Goal: Task Accomplishment & Management: Manage account settings

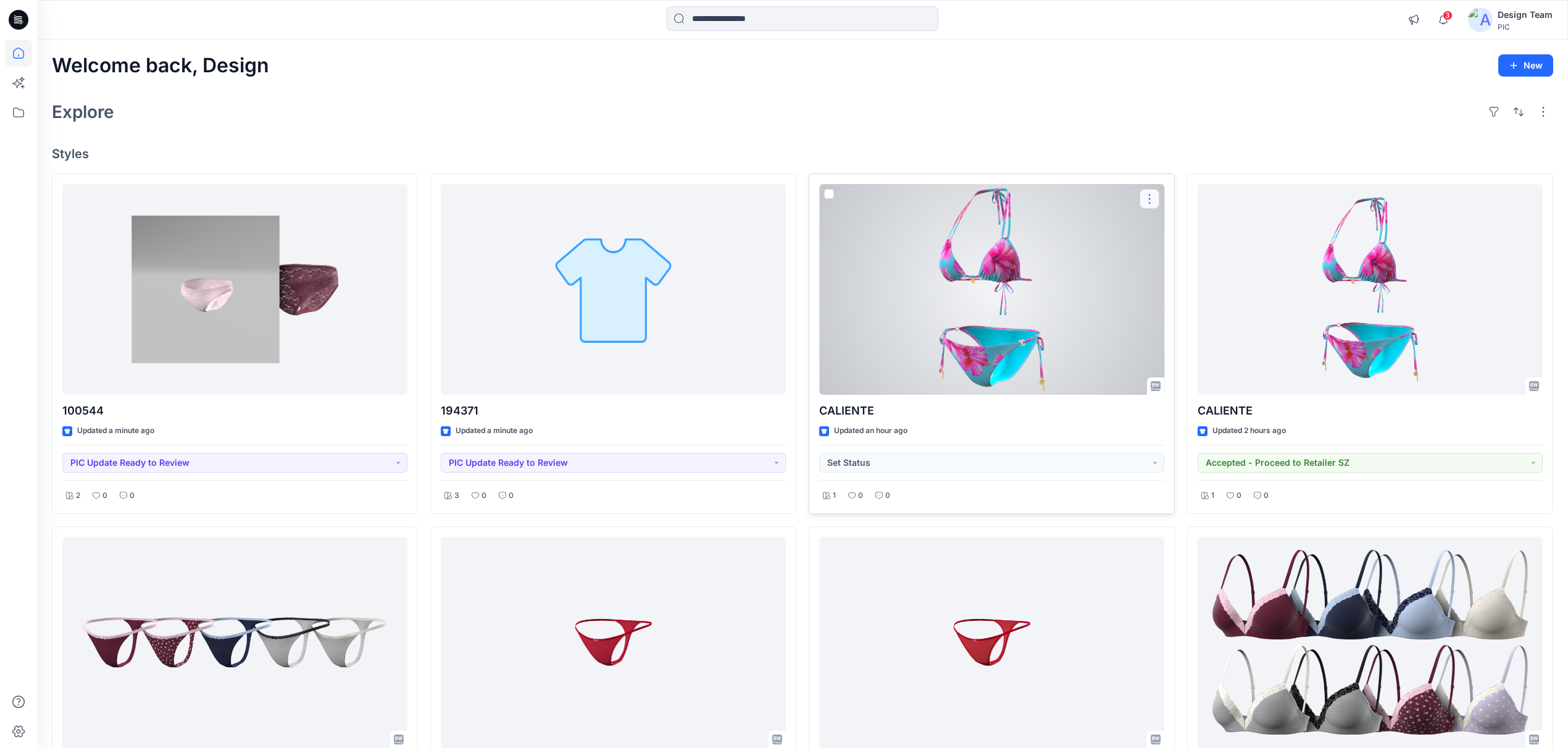
click at [1142, 194] on button "button" at bounding box center [1149, 198] width 20 height 20
click at [1160, 223] on button "Edit" at bounding box center [1209, 227] width 133 height 23
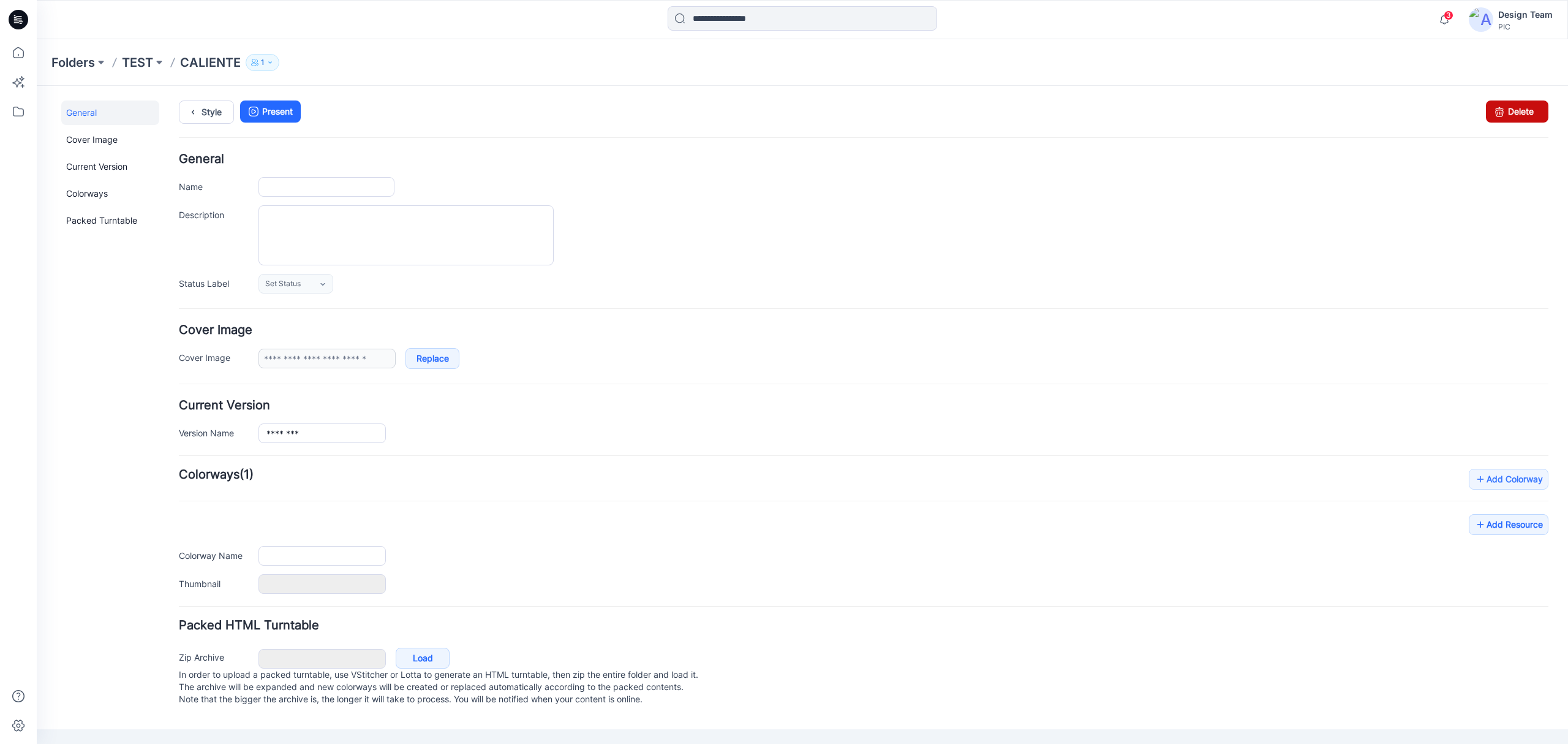
type input "********"
type input "*********"
type input "**********"
click at [1534, 107] on link "Delete" at bounding box center [1518, 111] width 63 height 22
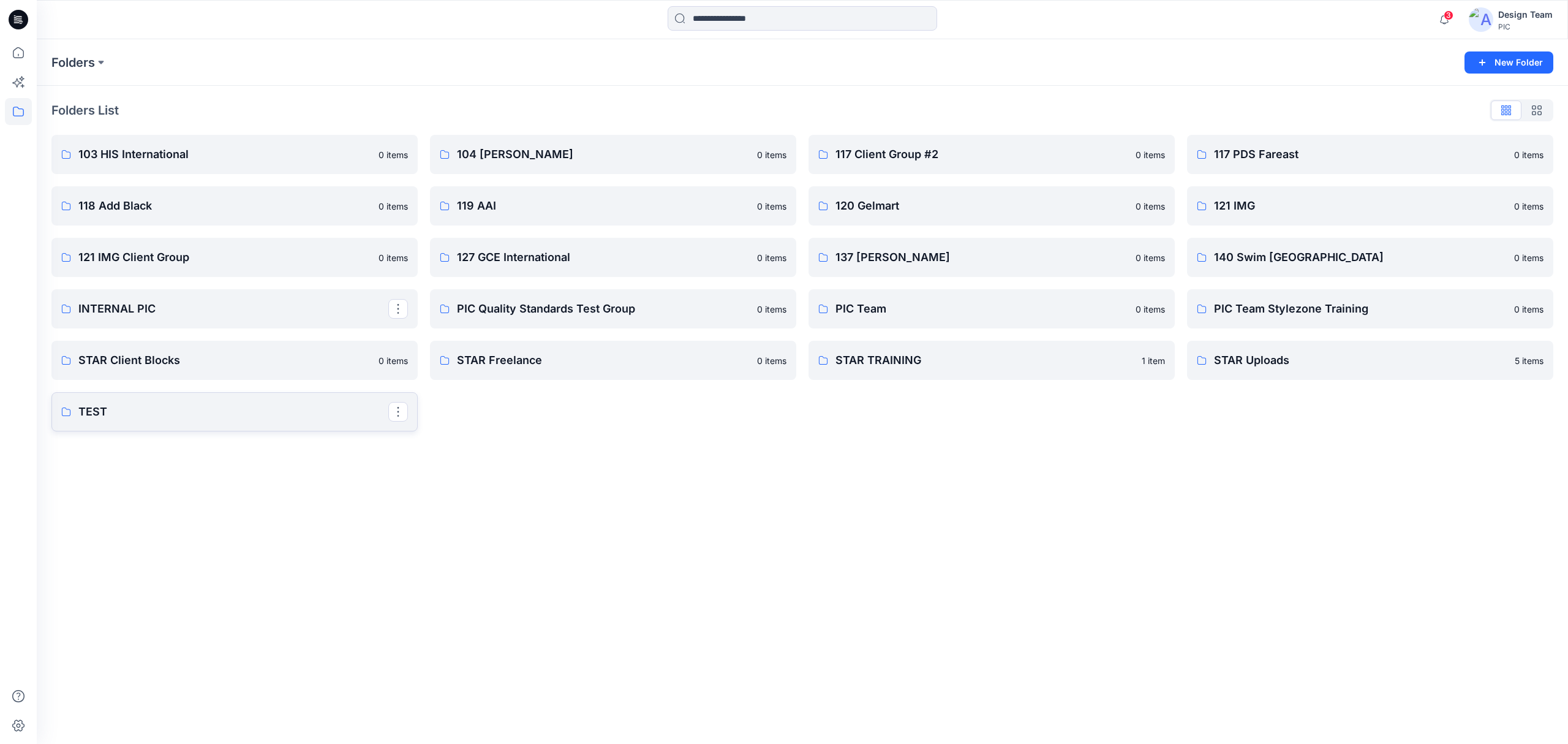
click at [258, 420] on link "TEST" at bounding box center [235, 411] width 367 height 39
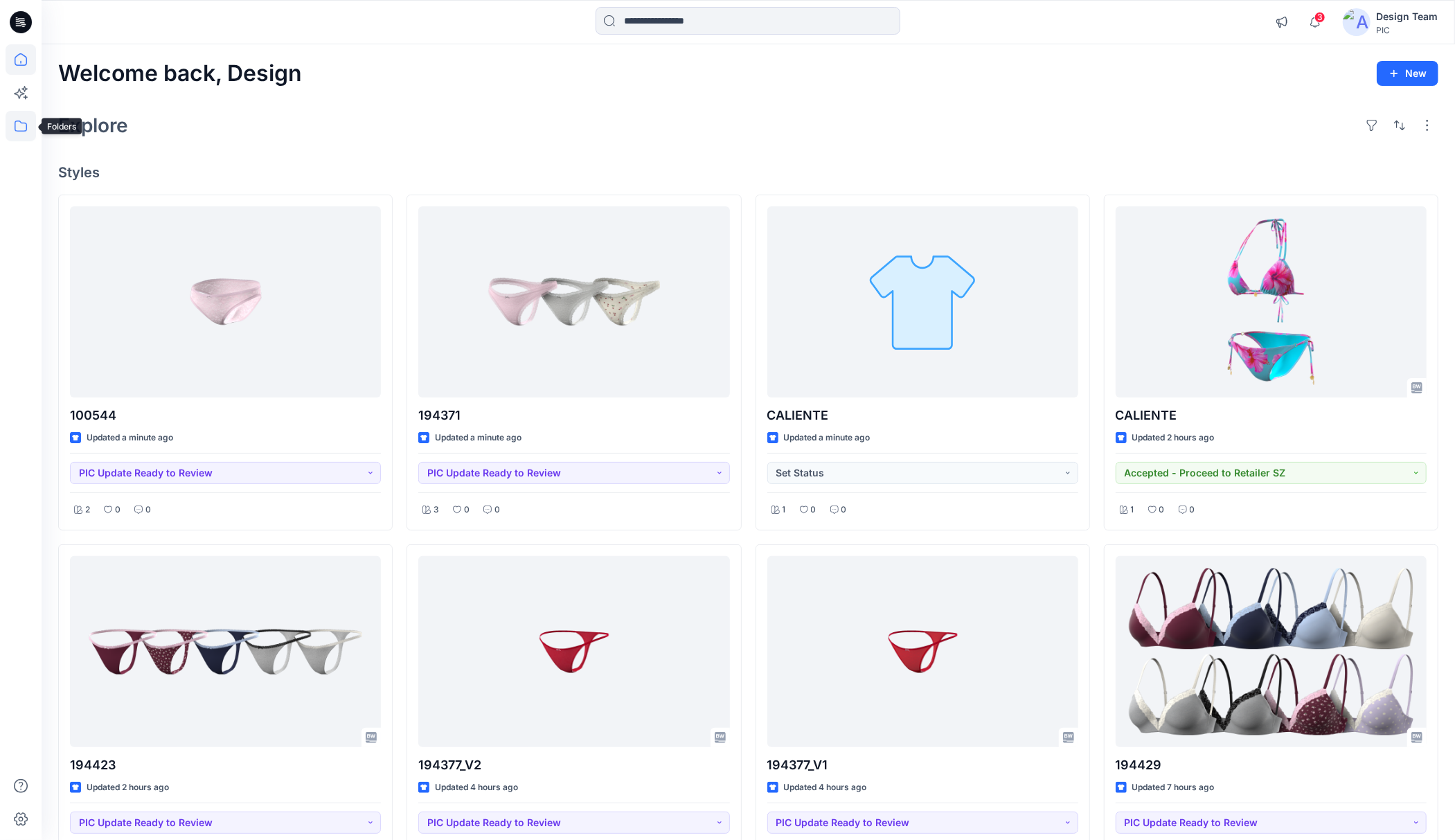
click at [15, 126] on icon at bounding box center [21, 127] width 31 height 31
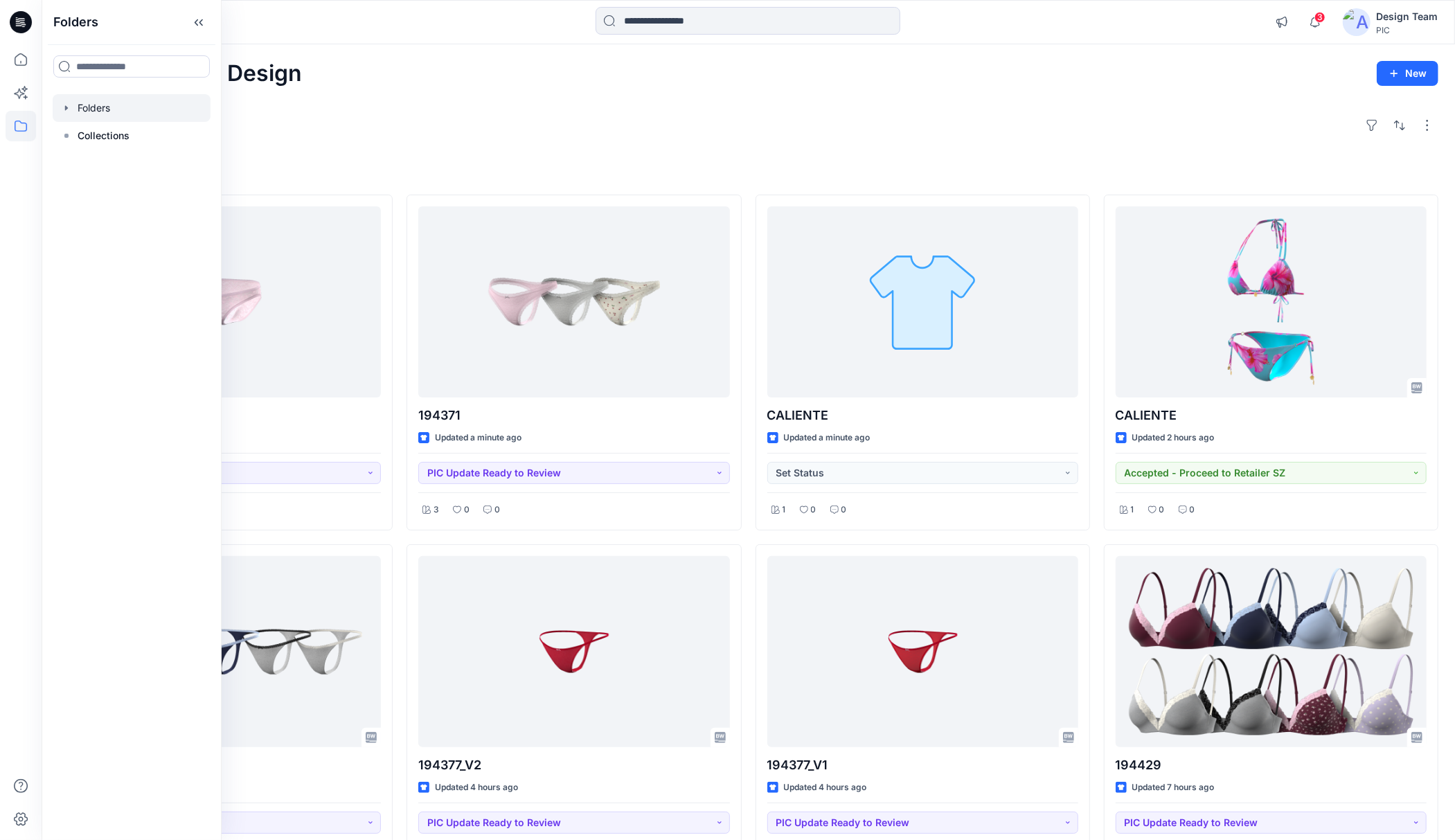
click at [99, 111] on div at bounding box center [131, 107] width 158 height 28
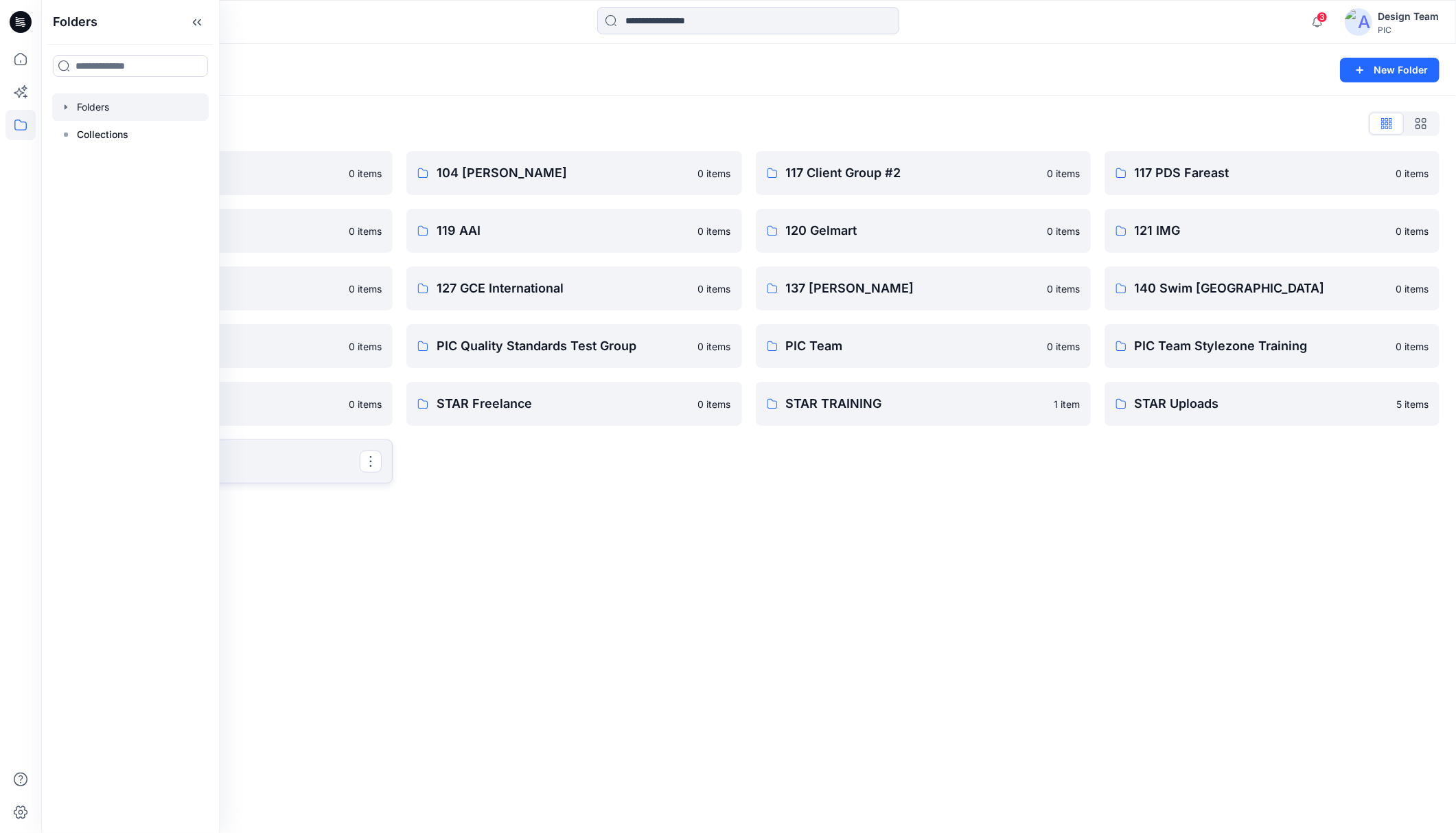
click at [305, 468] on p "TEST" at bounding box center [223, 461] width 272 height 19
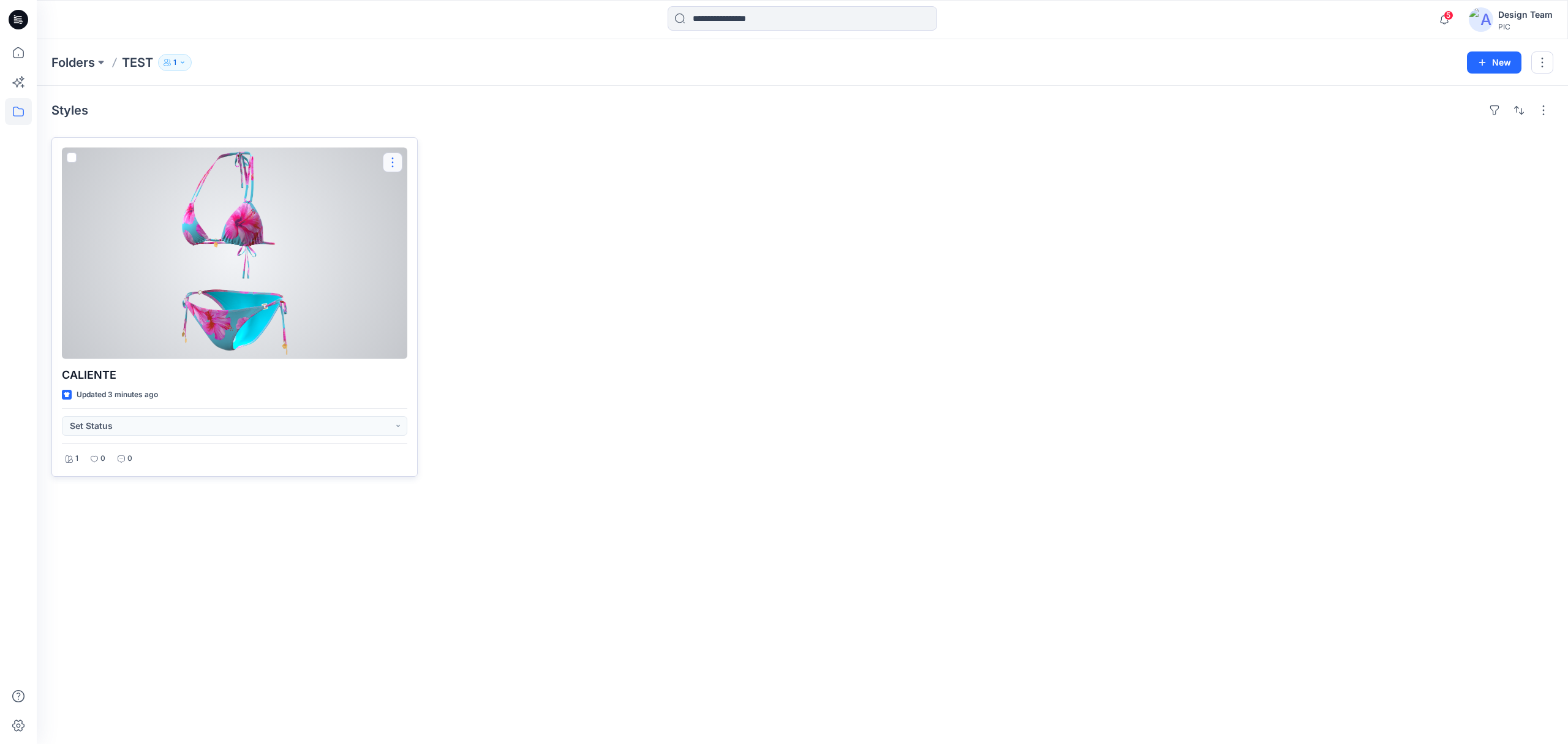
click at [391, 168] on button "button" at bounding box center [392, 162] width 20 height 20
click at [392, 163] on button "button" at bounding box center [392, 162] width 20 height 20
click at [412, 193] on p "Edit" at bounding box center [415, 191] width 15 height 13
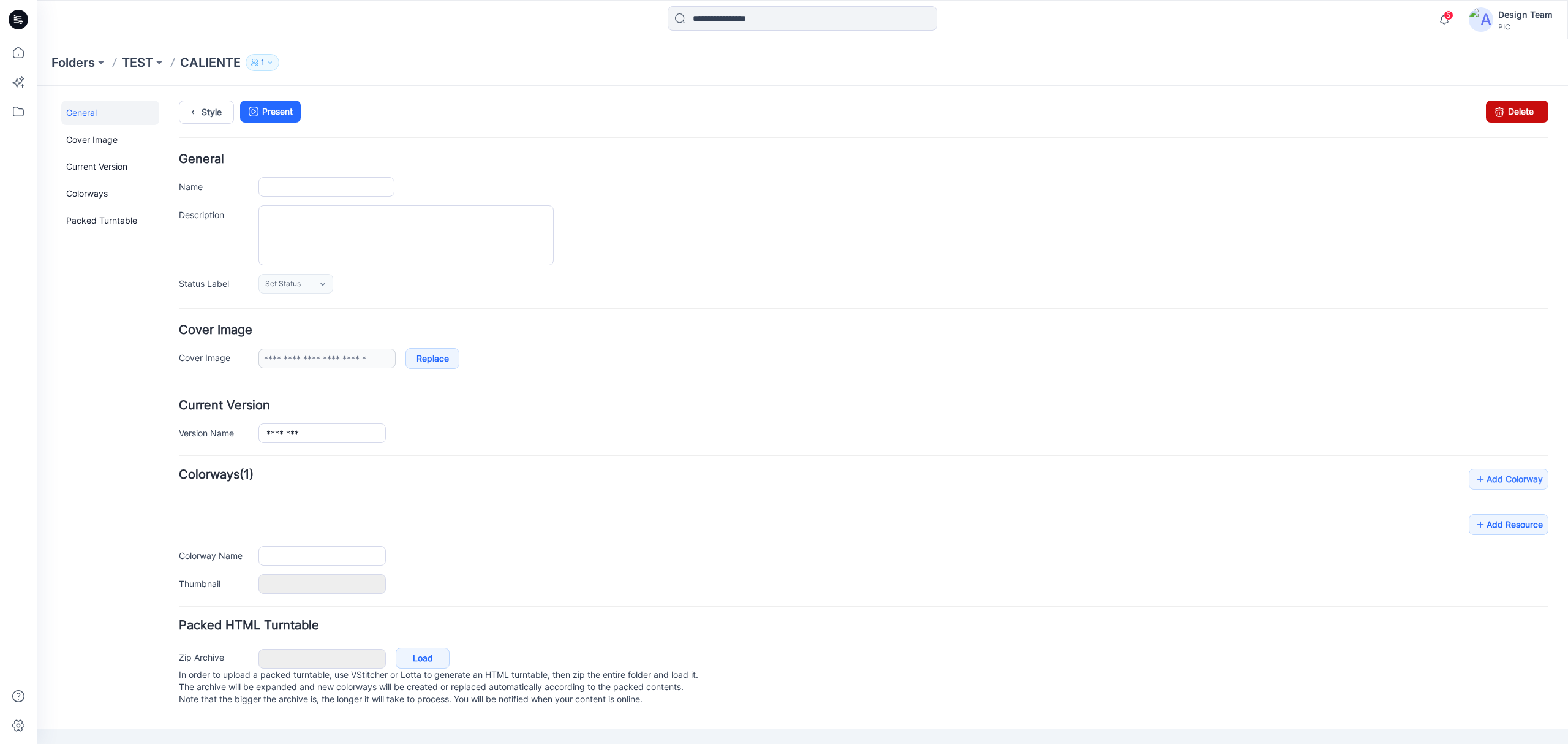
click at [1521, 113] on link "Delete" at bounding box center [1518, 111] width 63 height 22
type input "********"
type input "*********"
type input "**********"
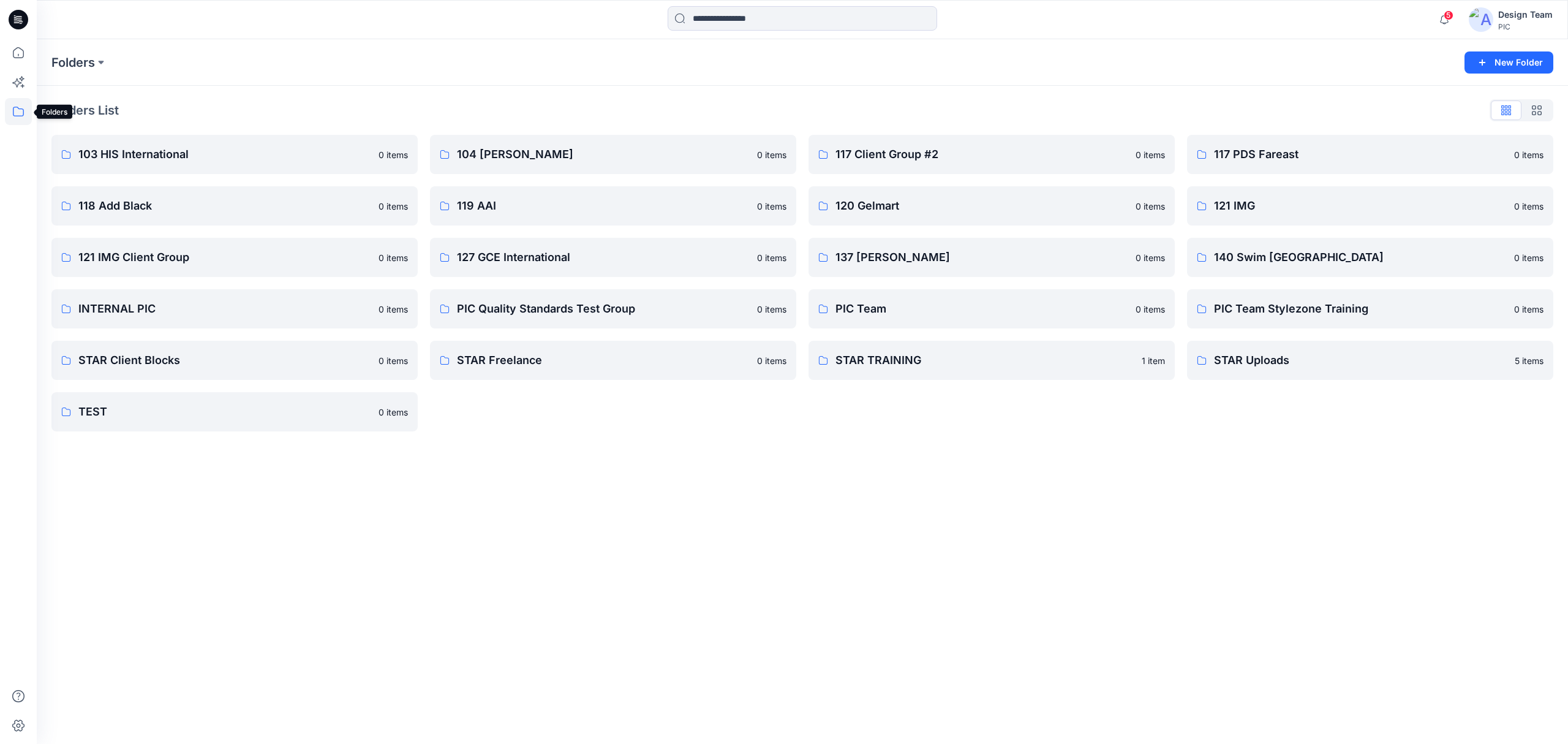
click at [20, 115] on icon at bounding box center [19, 112] width 27 height 27
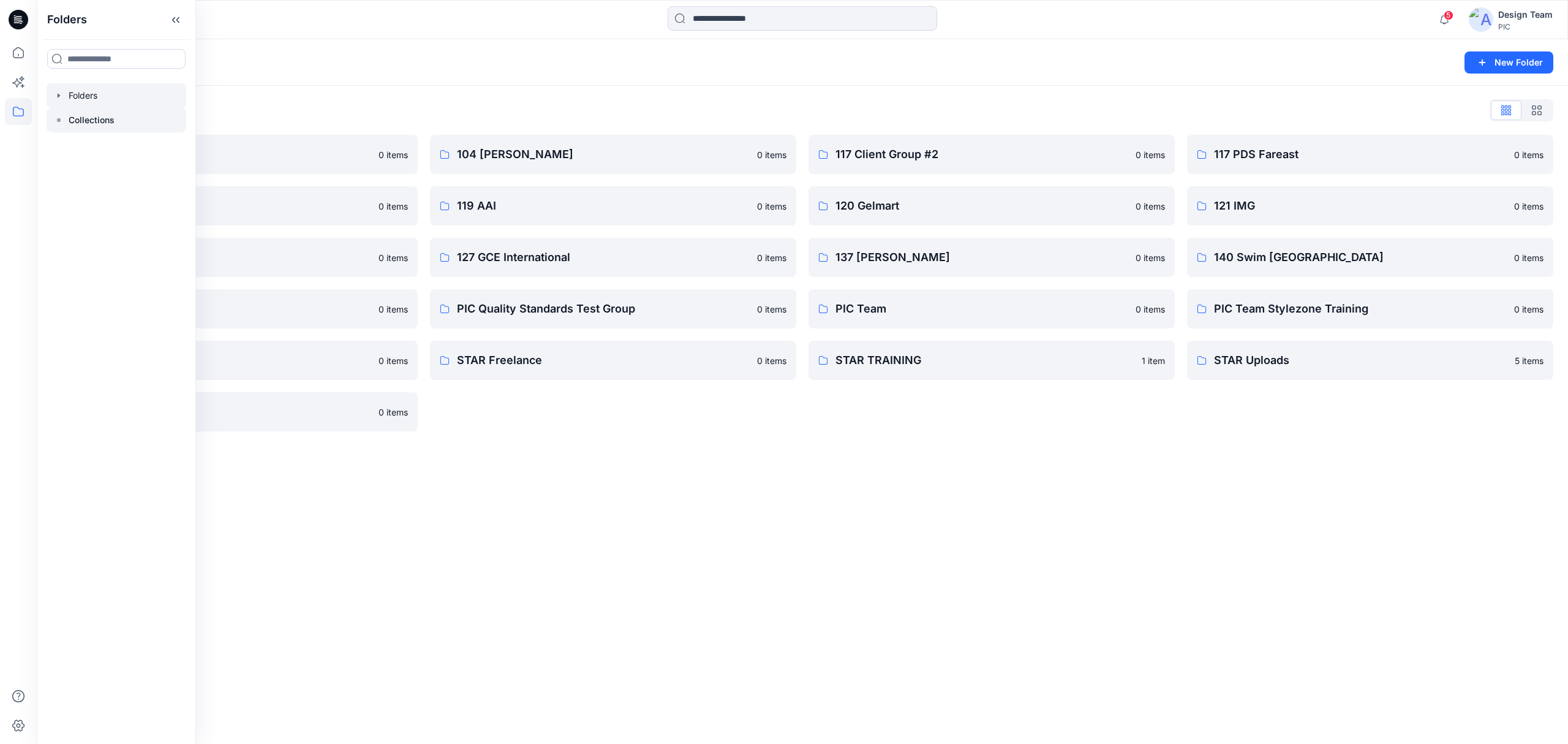
click at [102, 113] on p "Collections" at bounding box center [92, 120] width 46 height 14
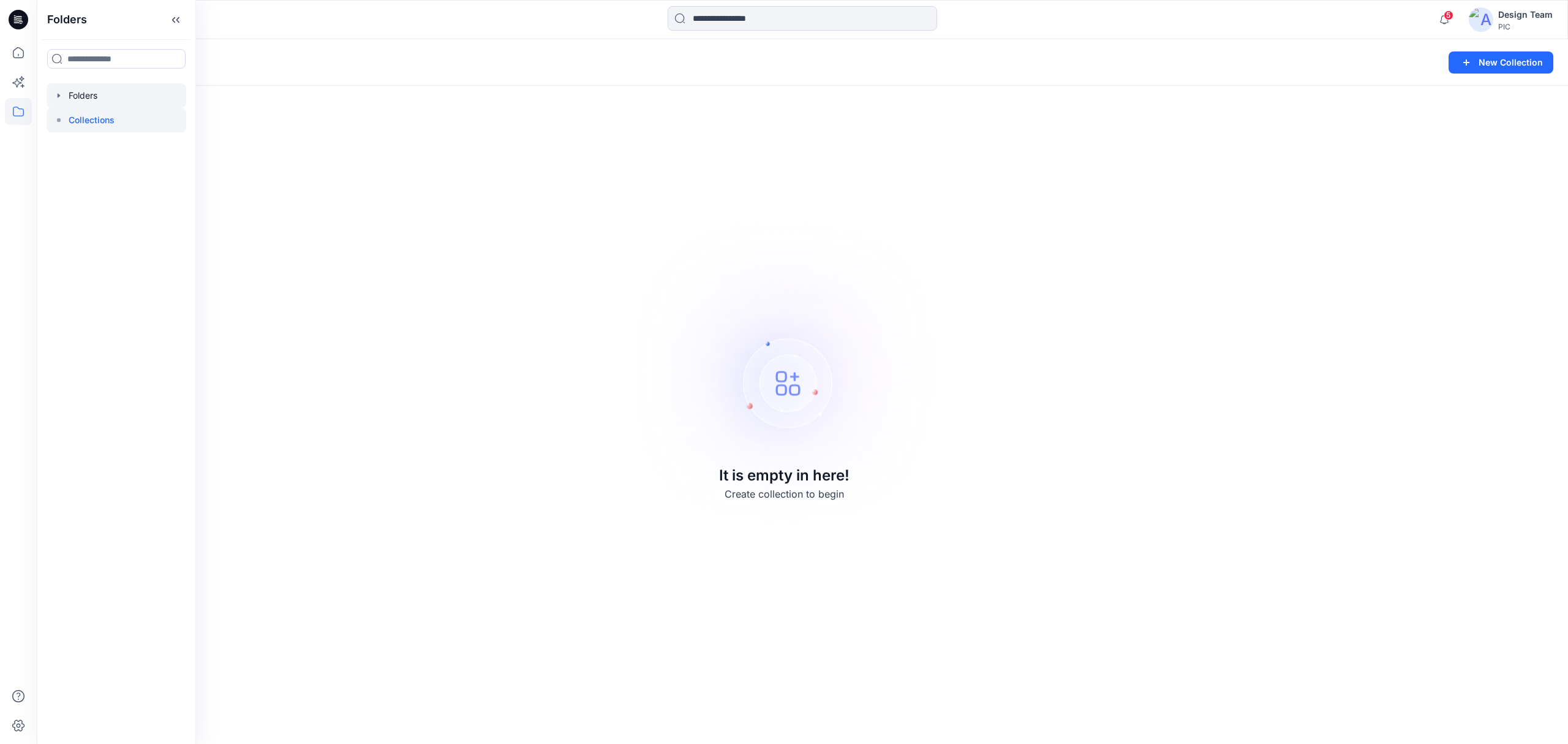
click at [115, 101] on div at bounding box center [116, 95] width 140 height 25
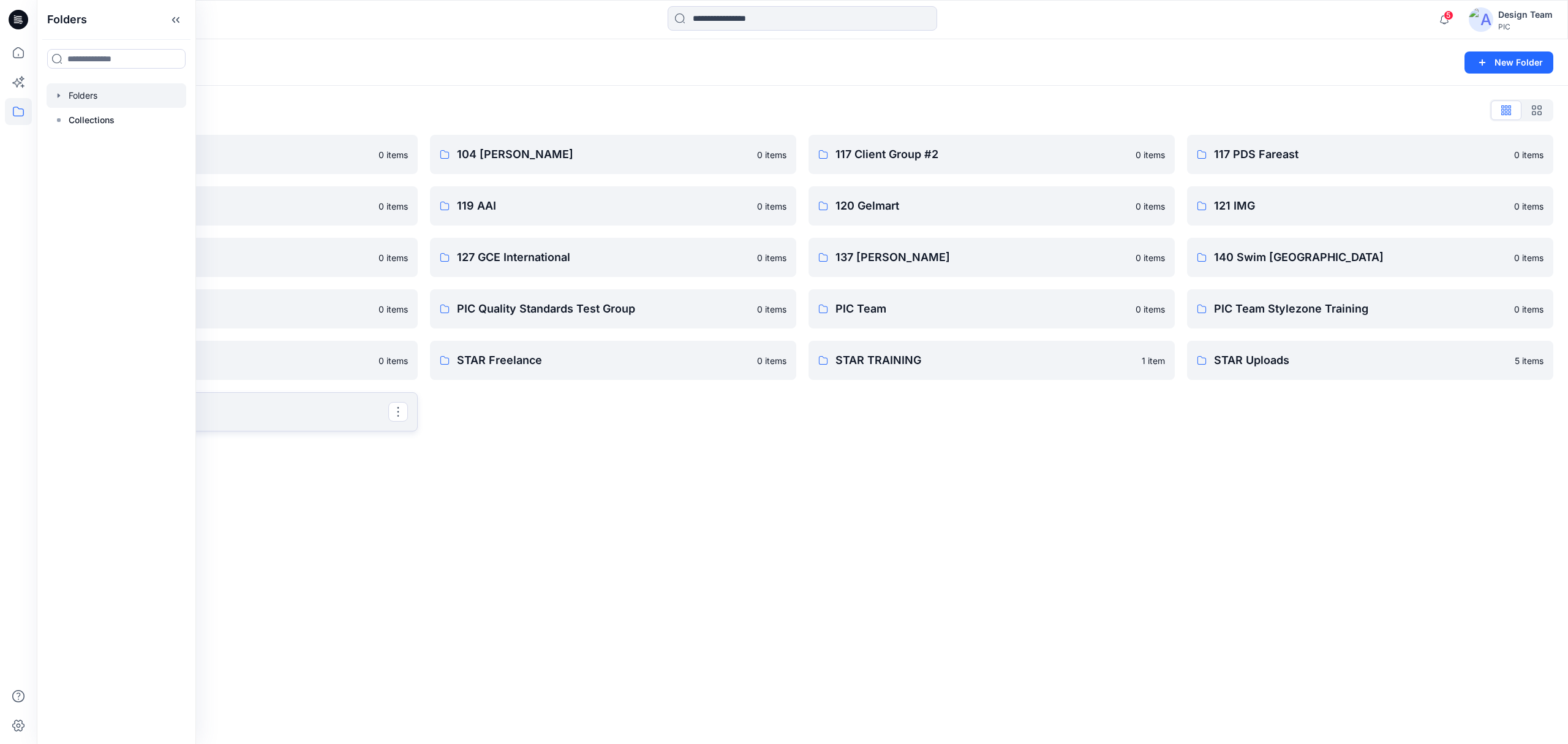
click at [282, 400] on link "TEST" at bounding box center [235, 411] width 367 height 39
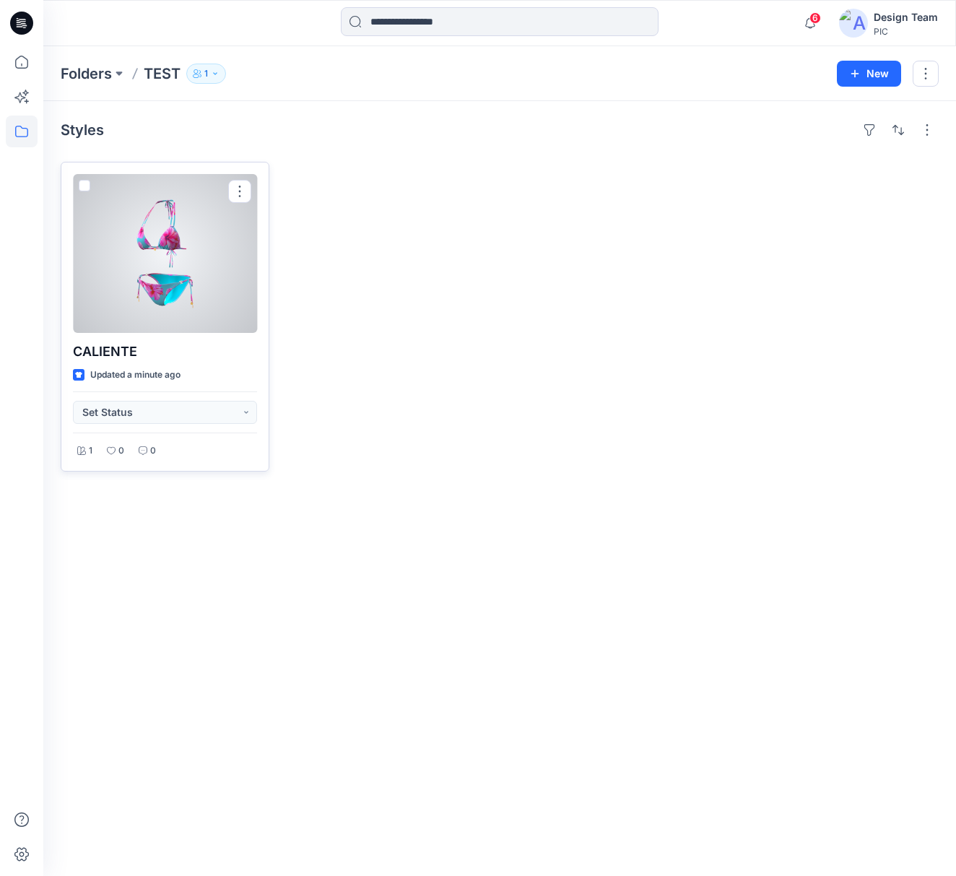
click at [173, 283] on div at bounding box center [165, 253] width 184 height 159
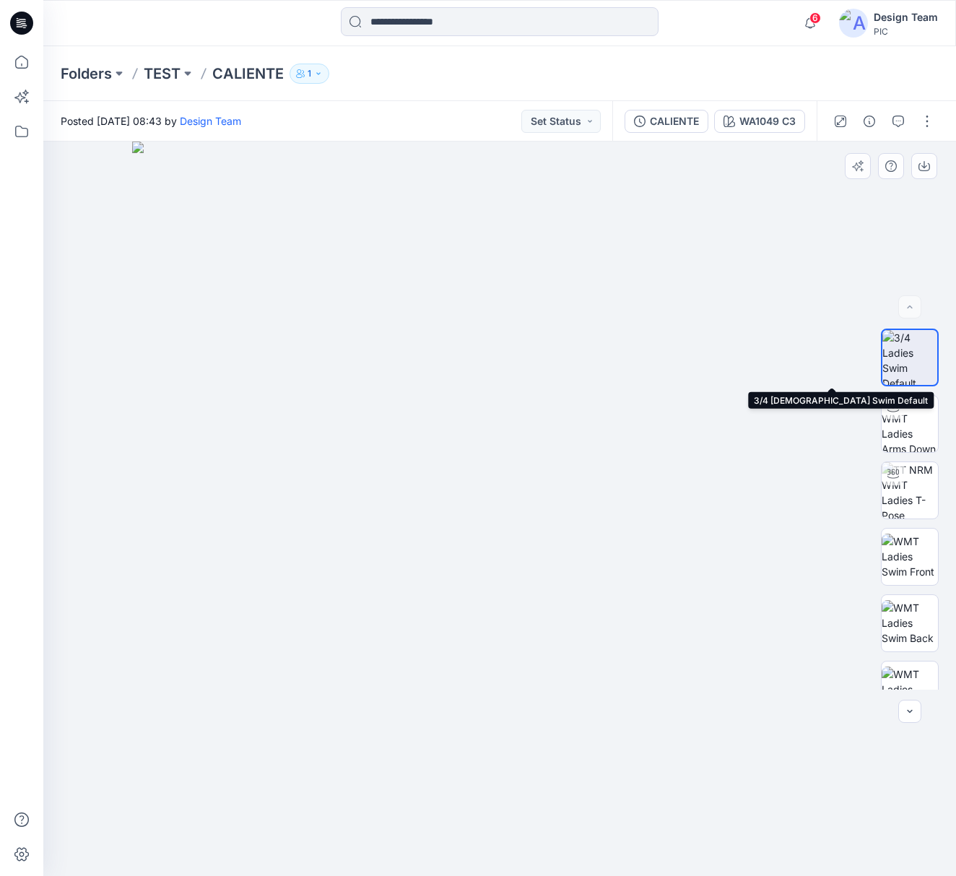
click at [554, 359] on img at bounding box center [909, 357] width 55 height 55
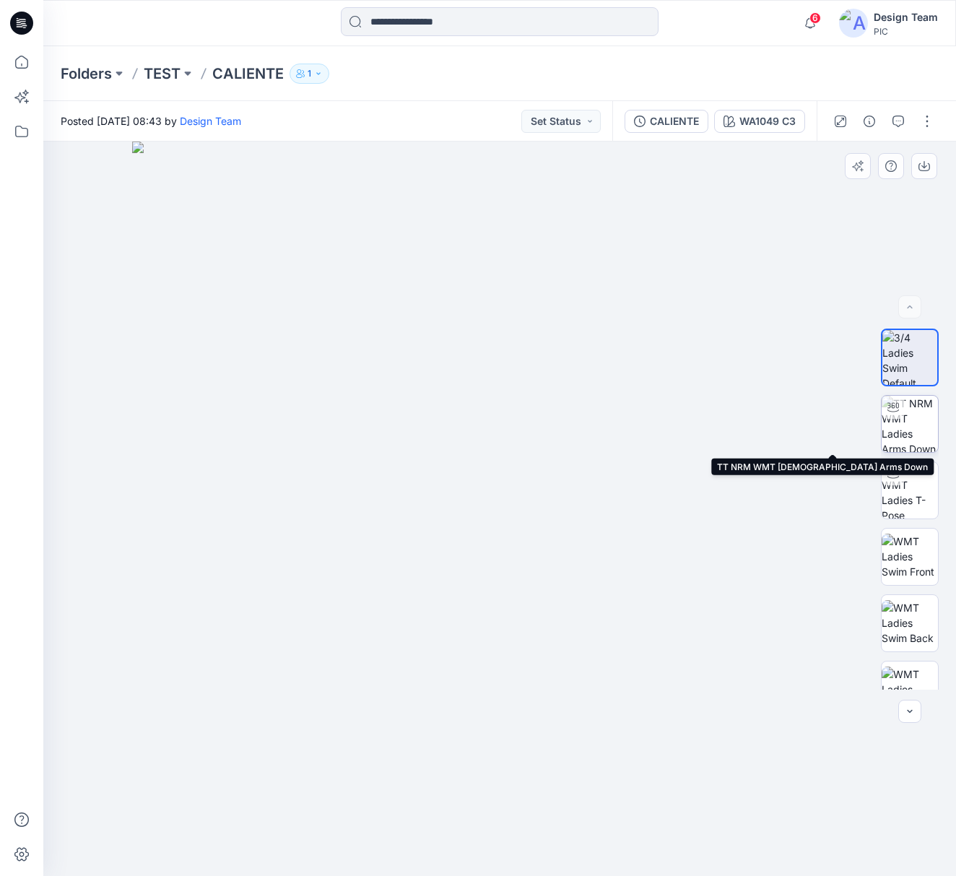
click at [554, 422] on img at bounding box center [910, 424] width 56 height 56
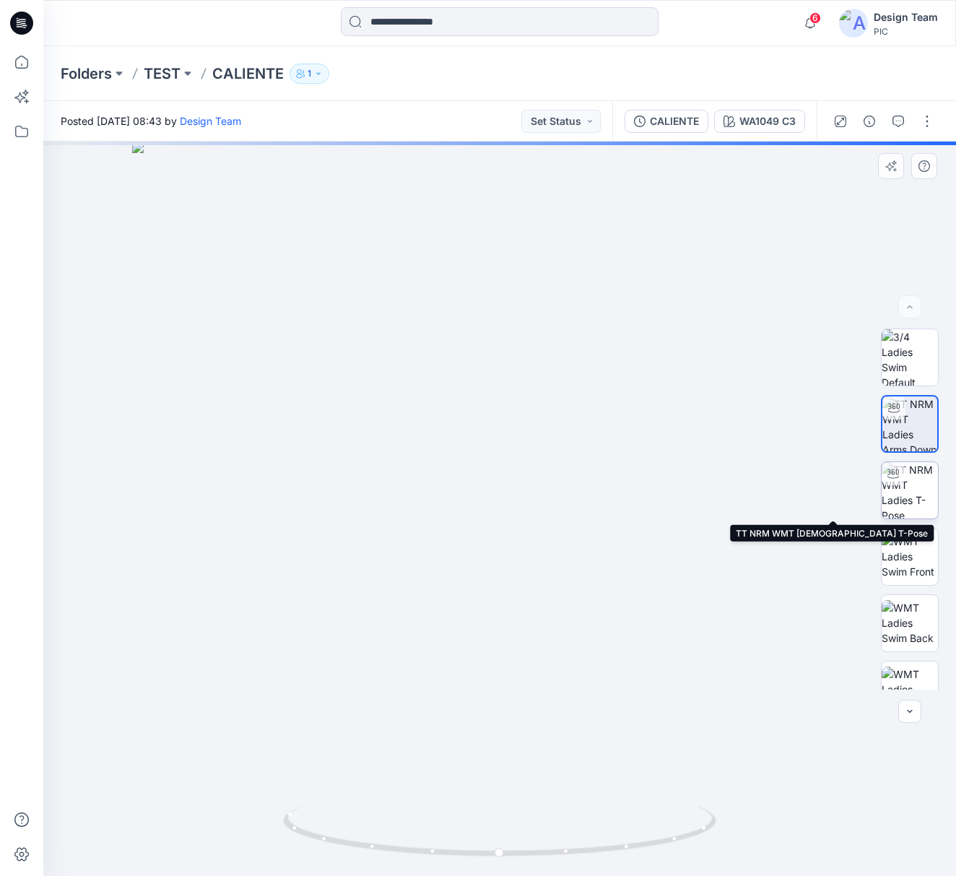
click at [554, 503] on img at bounding box center [910, 490] width 56 height 56
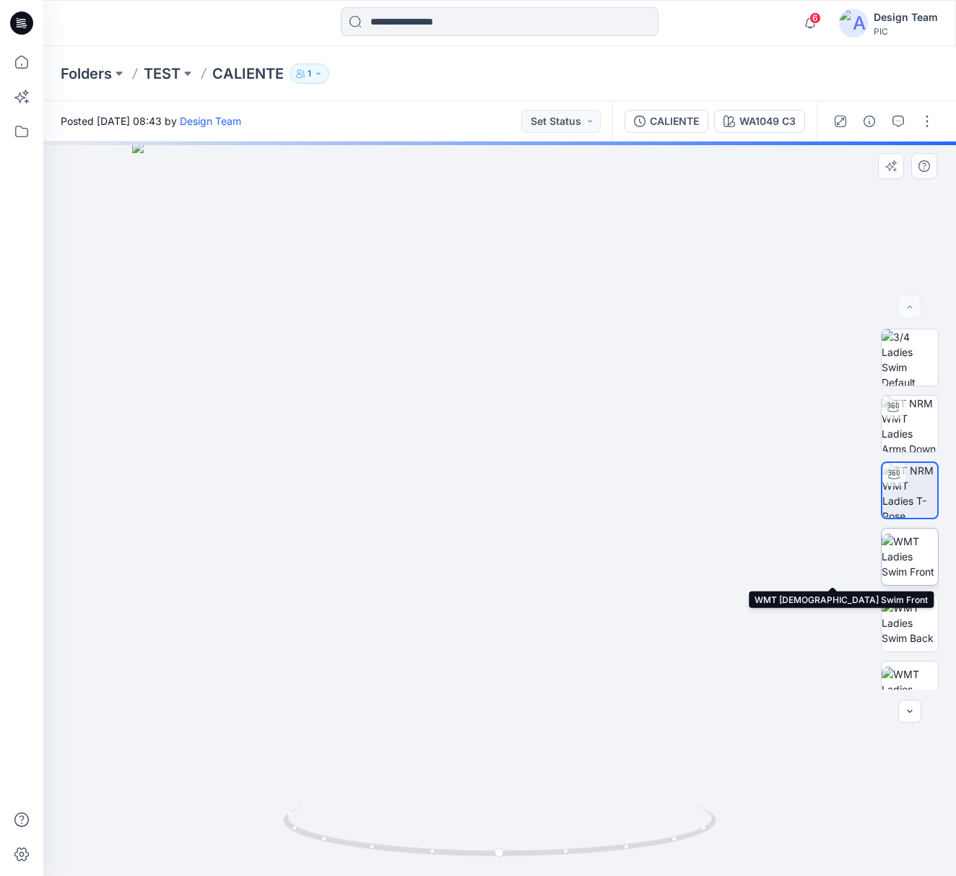
click at [554, 556] on img at bounding box center [910, 556] width 56 height 45
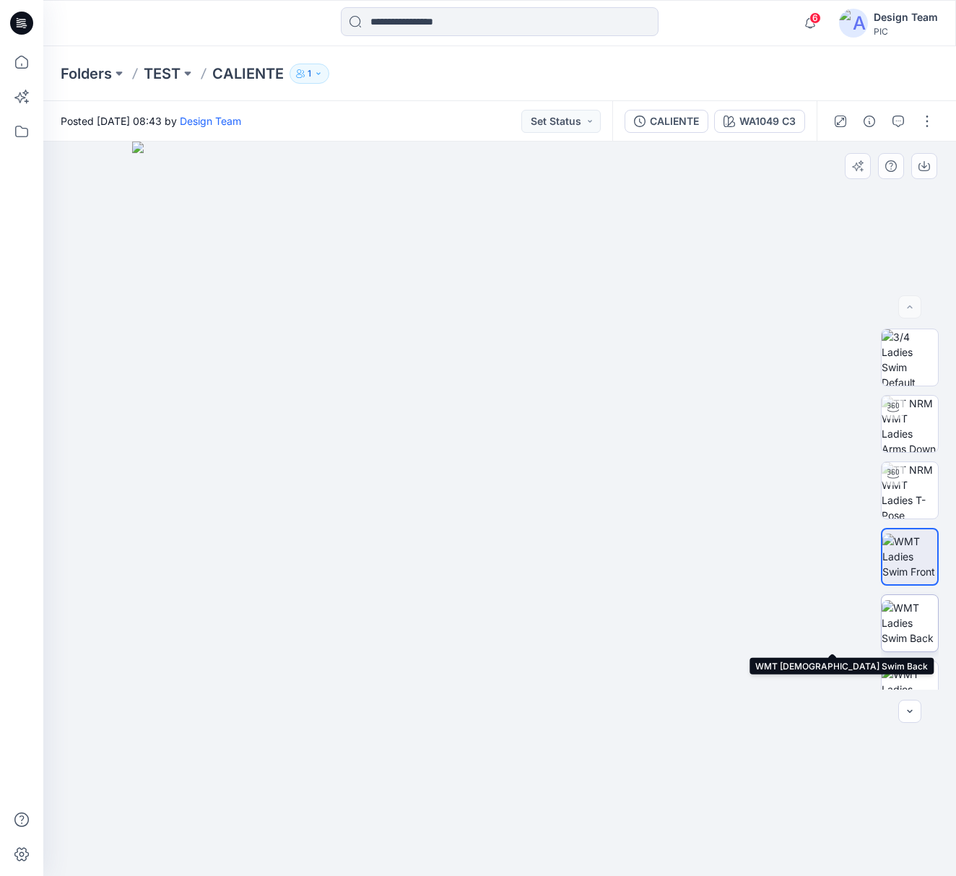
click at [554, 625] on img at bounding box center [910, 622] width 56 height 45
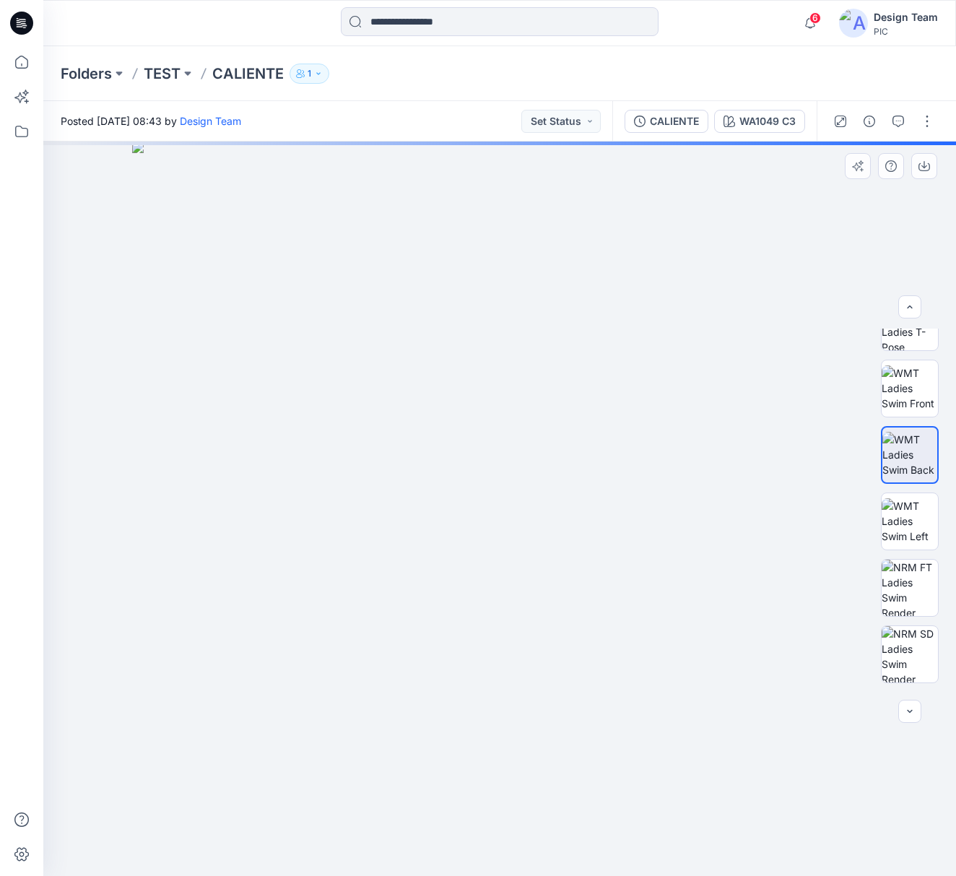
scroll to position [192, 0]
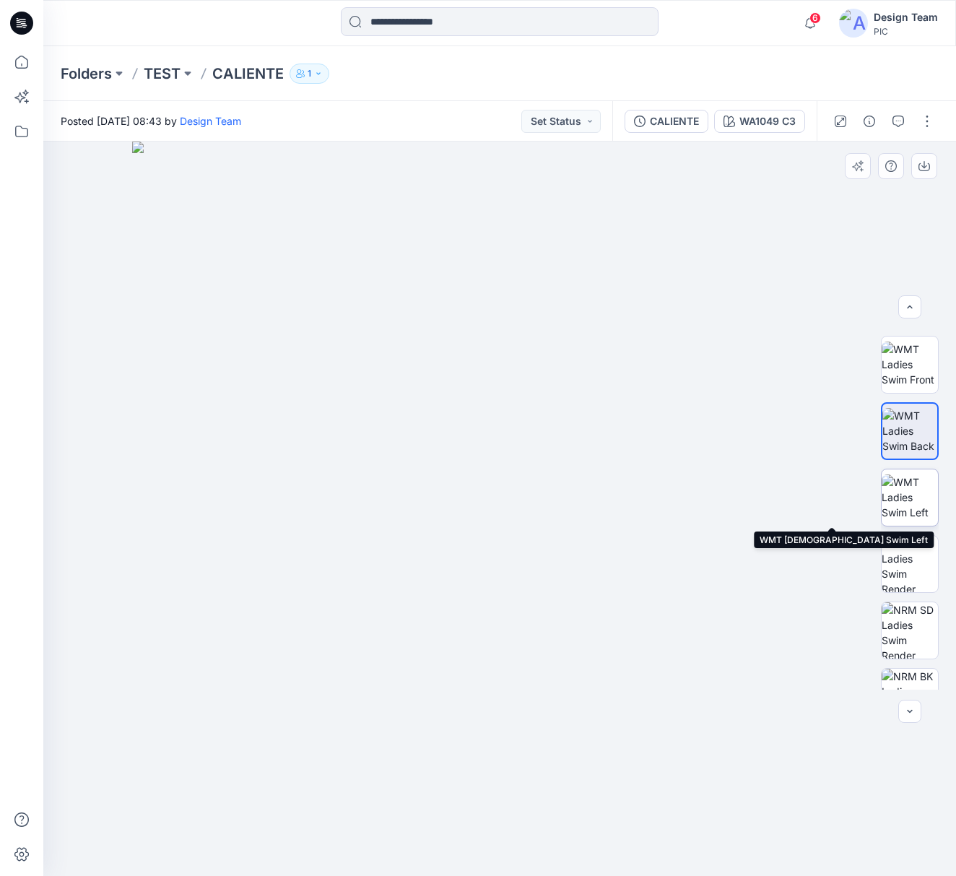
click at [554, 507] on img at bounding box center [910, 496] width 56 height 45
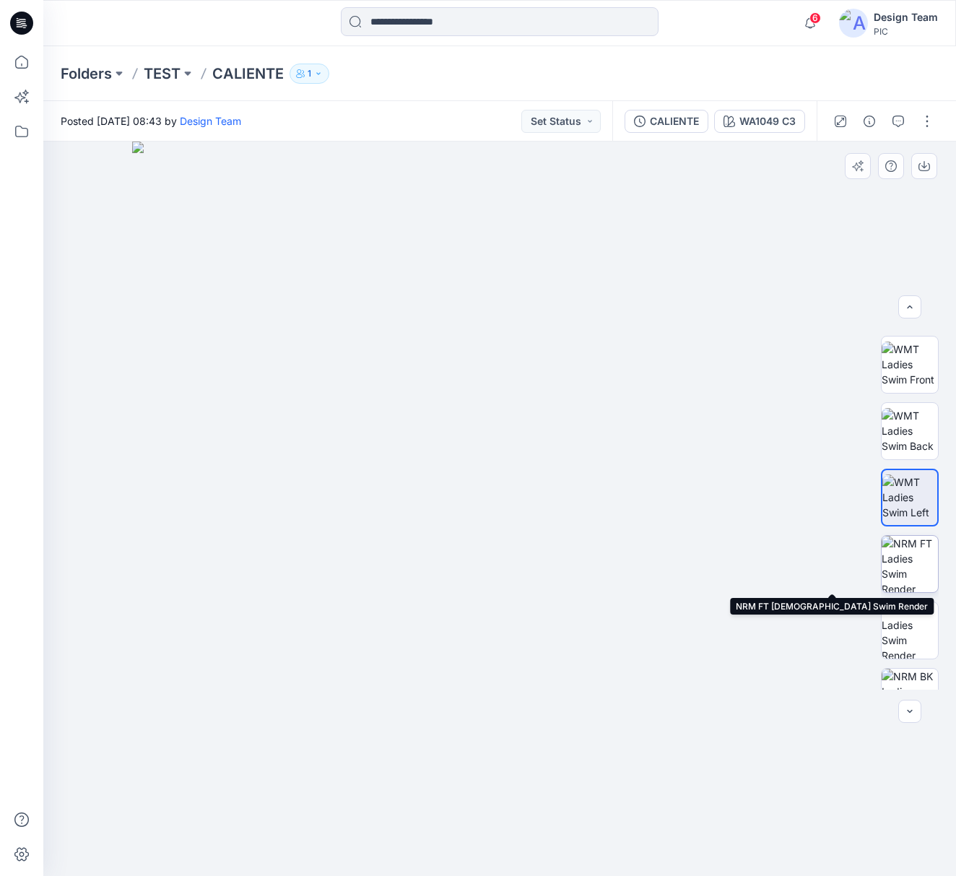
click at [554, 569] on img at bounding box center [910, 564] width 56 height 56
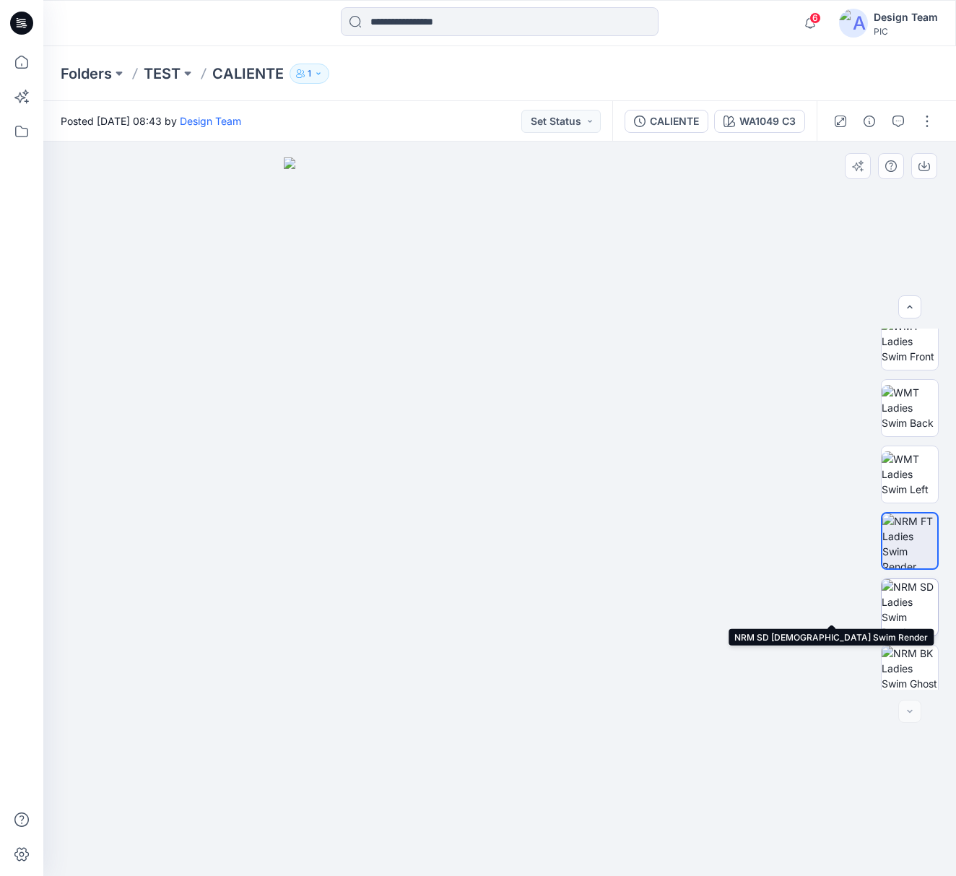
scroll to position [228, 0]
